Goal: Task Accomplishment & Management: Manage account settings

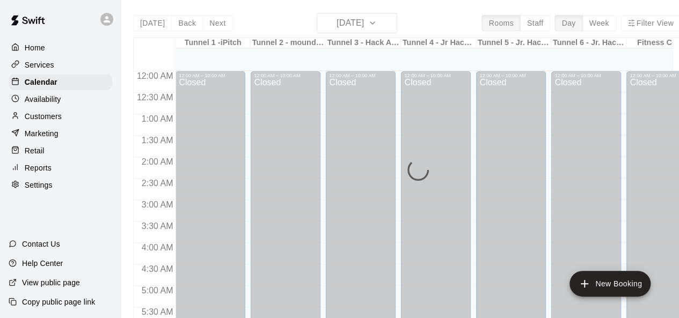
scroll to position [738, 0]
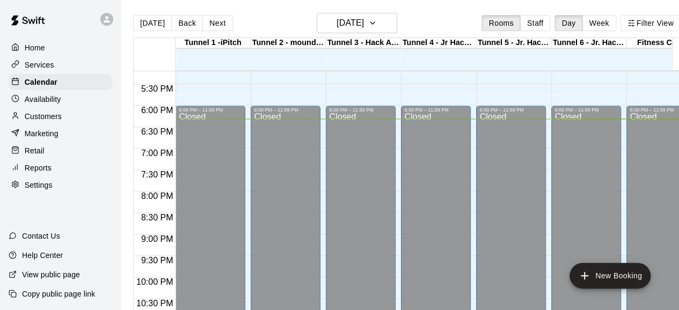
click at [36, 65] on p "Services" at bounding box center [40, 65] width 30 height 11
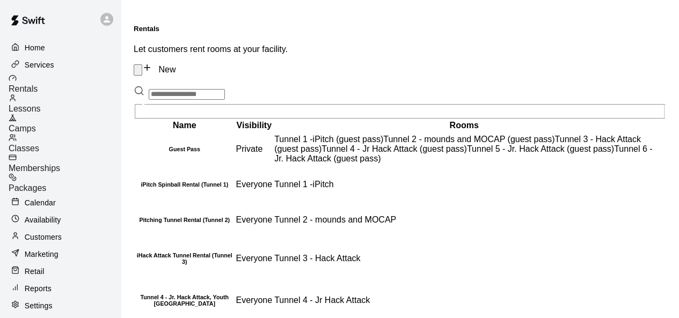
click at [46, 184] on span "Packages" at bounding box center [28, 188] width 38 height 9
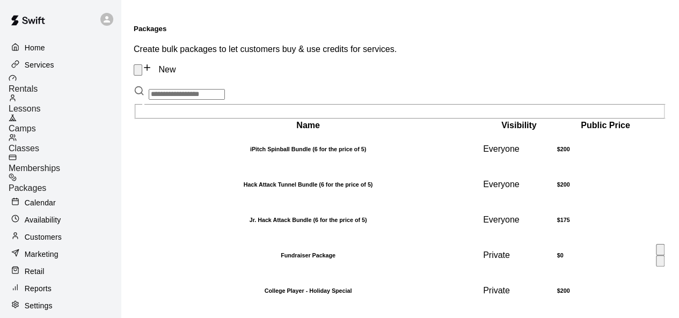
click at [247, 255] on th "Fundraiser Package" at bounding box center [308, 255] width 347 height 34
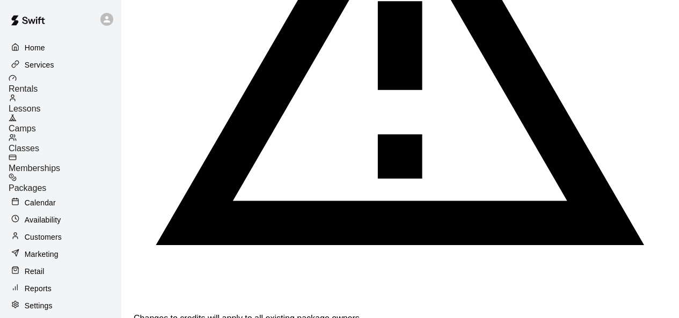
scroll to position [410, 0]
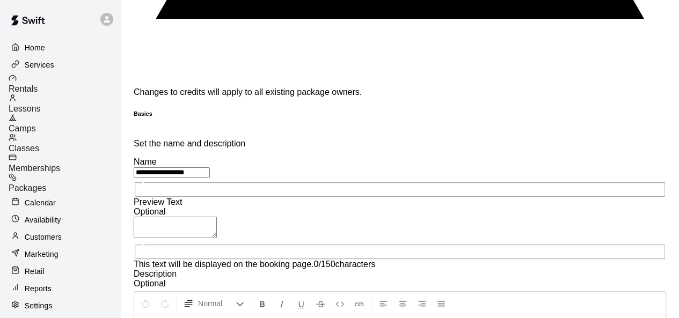
scroll to position [625, 0]
drag, startPoint x: 501, startPoint y: 165, endPoint x: 483, endPoint y: 165, distance: 17.7
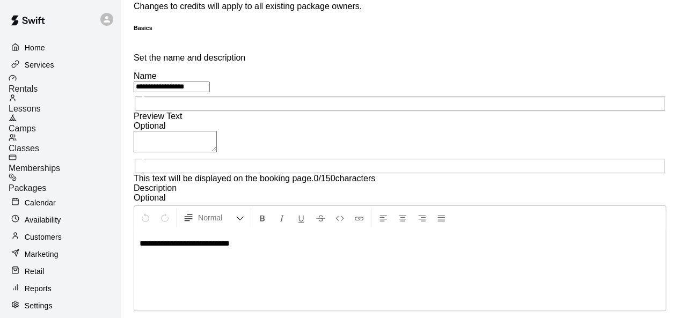
scroll to position [721, 0]
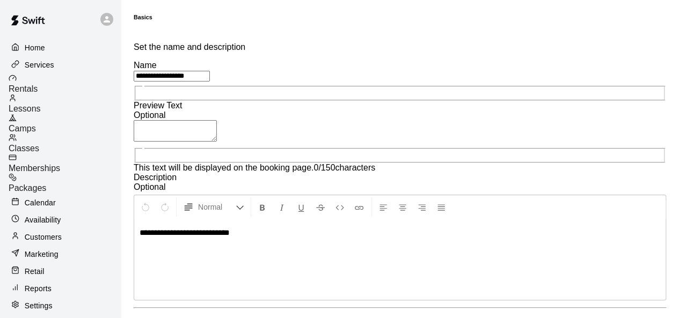
type input "*"
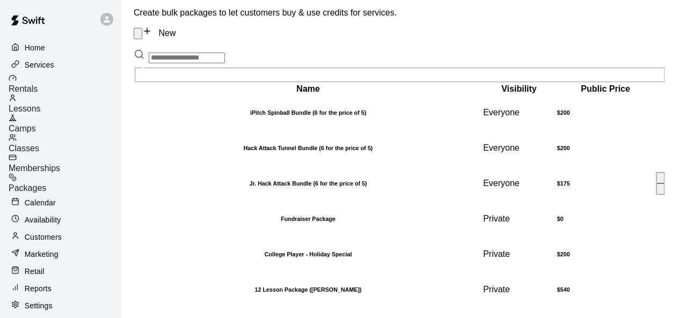
scroll to position [54, 0]
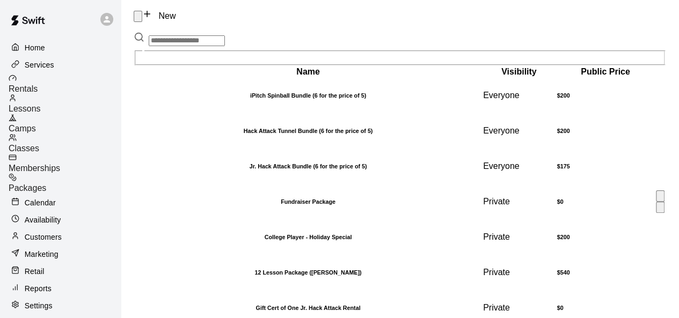
click at [214, 217] on th "Fundraiser Package" at bounding box center [308, 202] width 347 height 34
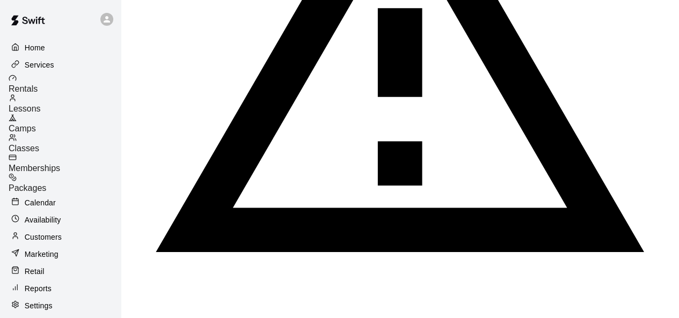
scroll to position [410, 0]
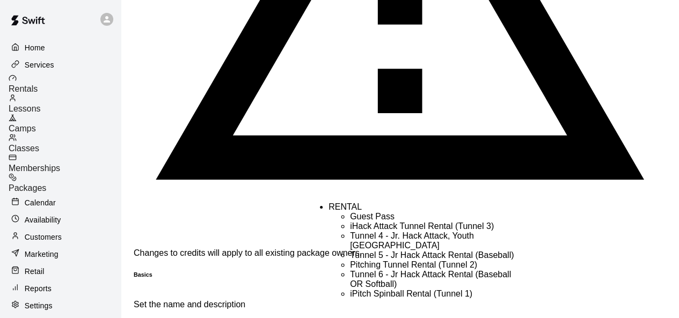
scroll to position [517, 0]
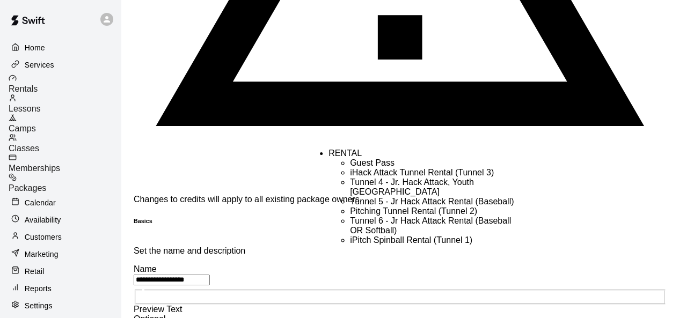
click at [398, 178] on li "iHack Attack Tunnel Rental (Tunnel 3)" at bounding box center [436, 173] width 172 height 10
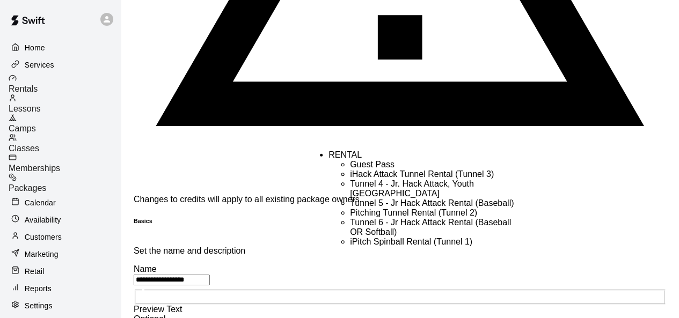
click at [423, 208] on li "Tunnel 5 - Jr Hack Attack Rental (Baseball)" at bounding box center [436, 203] width 172 height 10
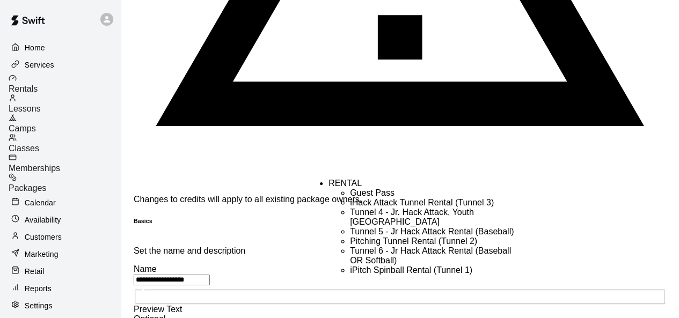
scroll to position [42, 0]
click at [416, 259] on li "Tunnel 6 - Jr Hack Attack Rental (Baseball OR Softball)" at bounding box center [436, 255] width 172 height 19
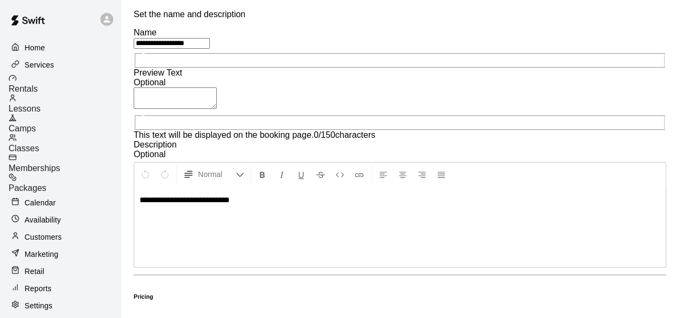
scroll to position [766, 0]
